Goal: Task Accomplishment & Management: Use online tool/utility

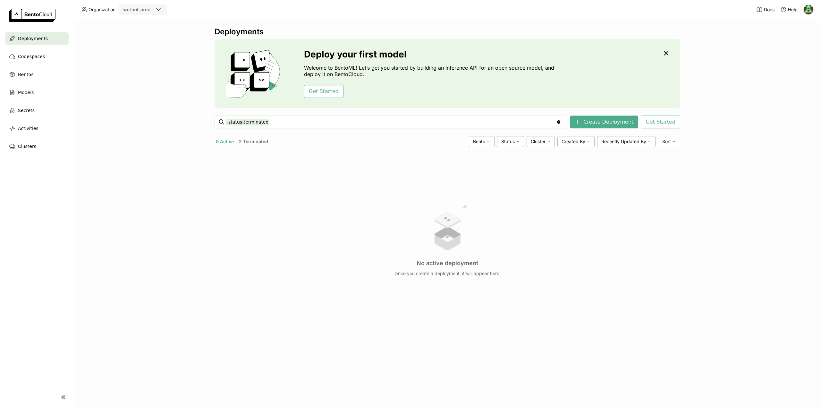
click at [260, 142] on button "2 Terminated" at bounding box center [254, 141] width 32 height 8
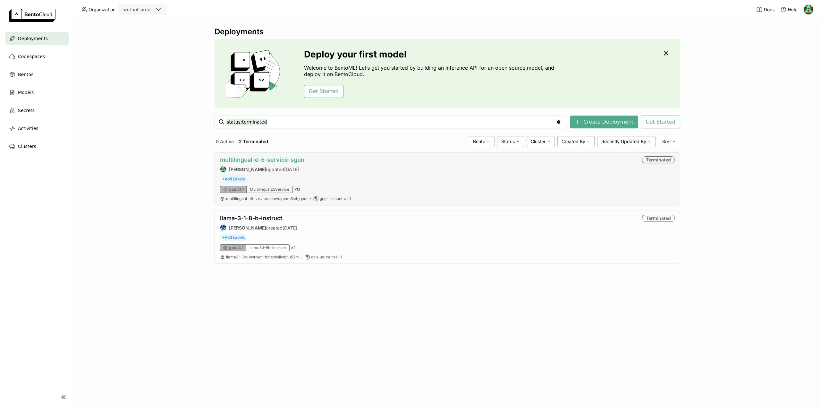
click at [295, 159] on link "multilingual-e-5-service-sgun" at bounding box center [262, 159] width 84 height 7
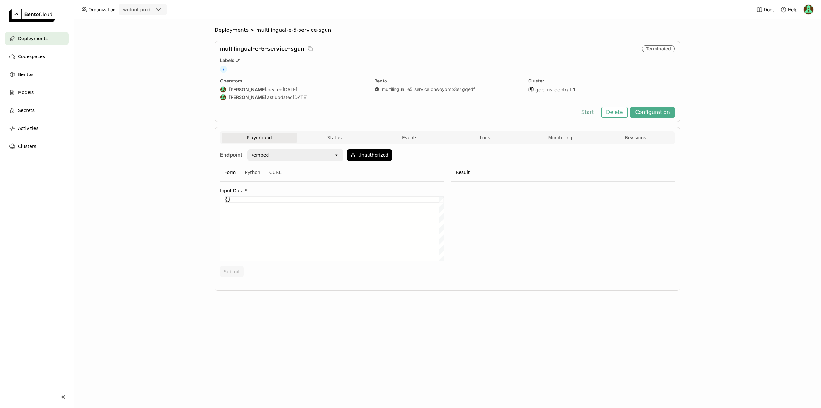
click at [593, 113] on button "Start" at bounding box center [588, 112] width 22 height 11
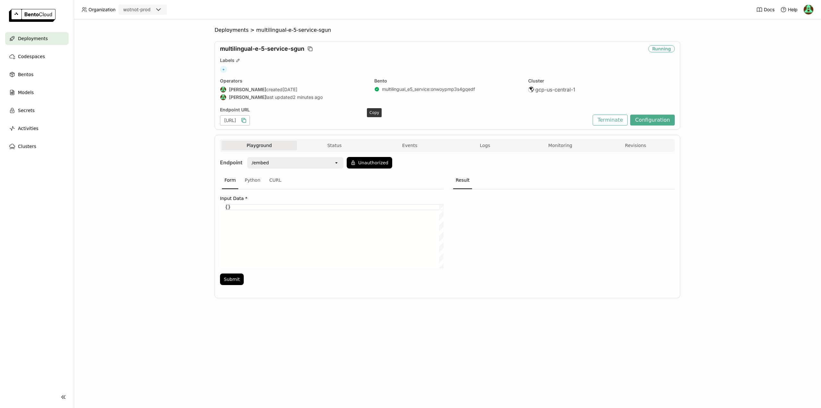
click at [247, 122] on icon "button" at bounding box center [243, 120] width 6 height 6
click at [175, 138] on div "Deployments > multilingual-e-5-service-sgun multilingual-e-5-service-sgun Scali…" at bounding box center [447, 213] width 747 height 388
